Goal: Task Accomplishment & Management: Use online tool/utility

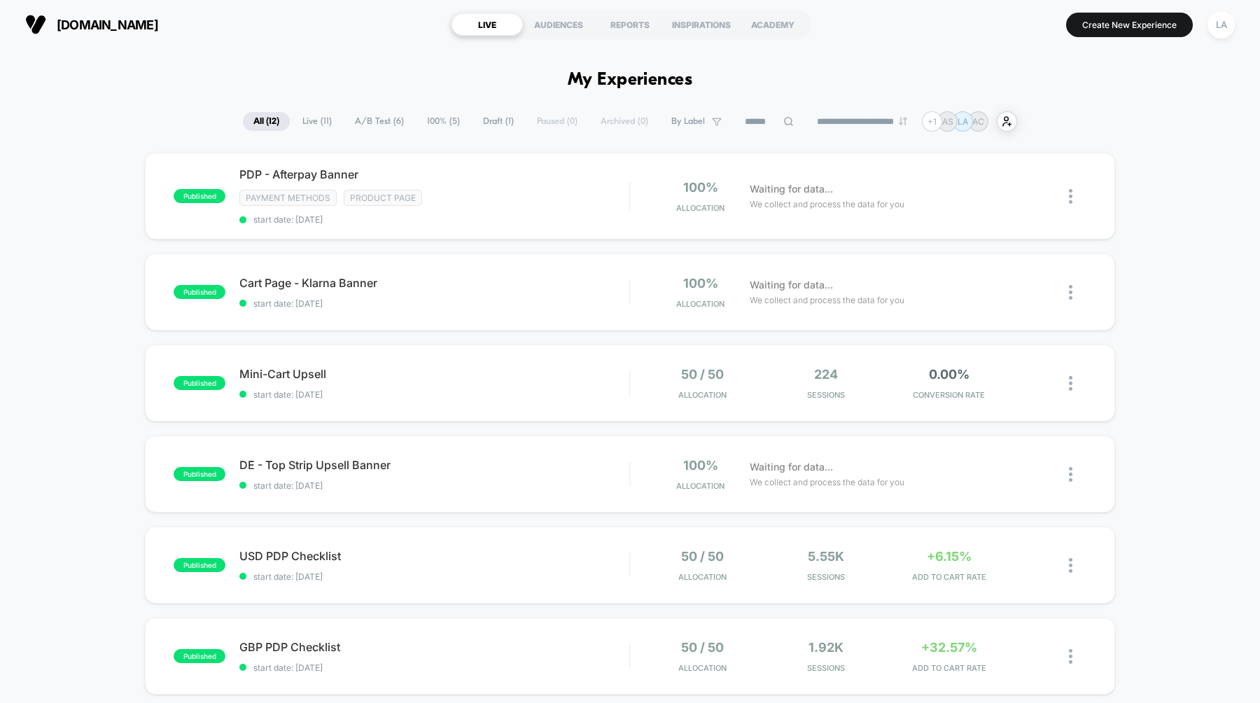
click at [861, 123] on select "**********" at bounding box center [863, 121] width 113 height 9
select select "*"
click at [807, 117] on select "**********" at bounding box center [863, 121] width 113 height 9
